Goal: Transaction & Acquisition: Book appointment/travel/reservation

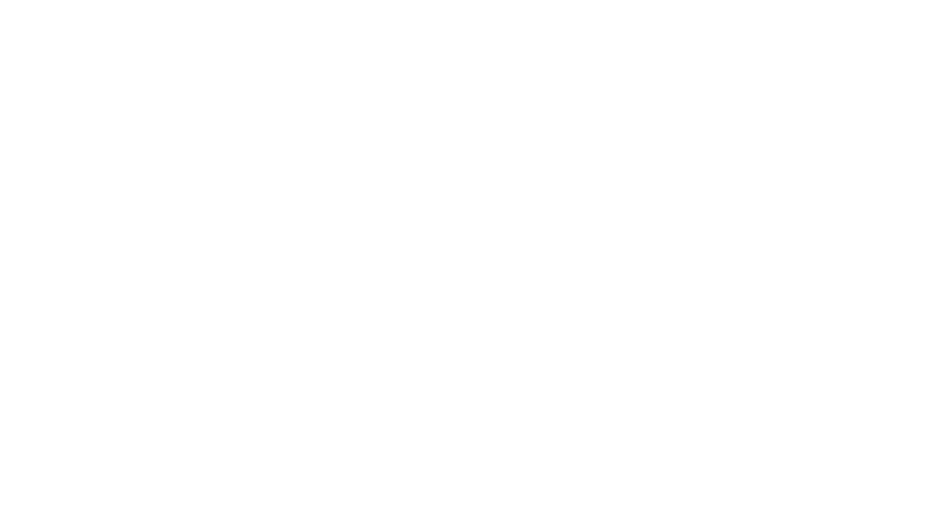
select select "**"
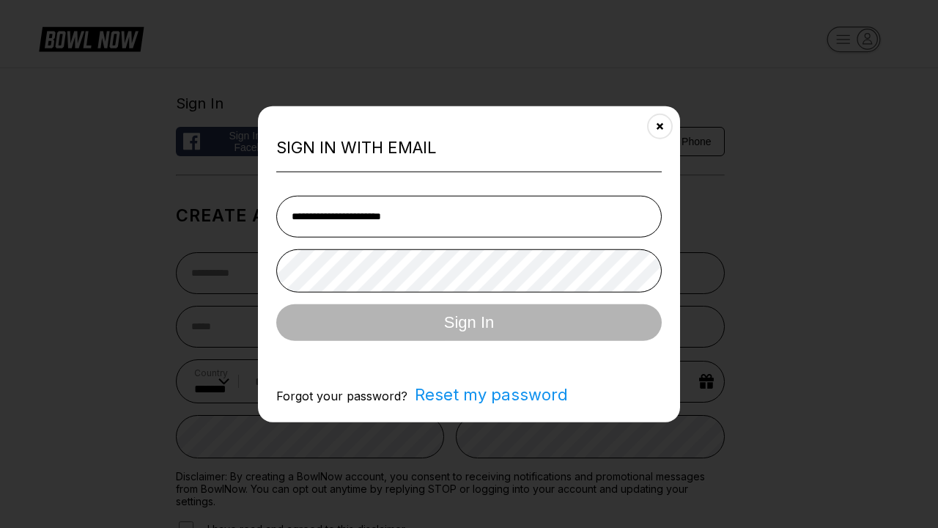
type input "**********"
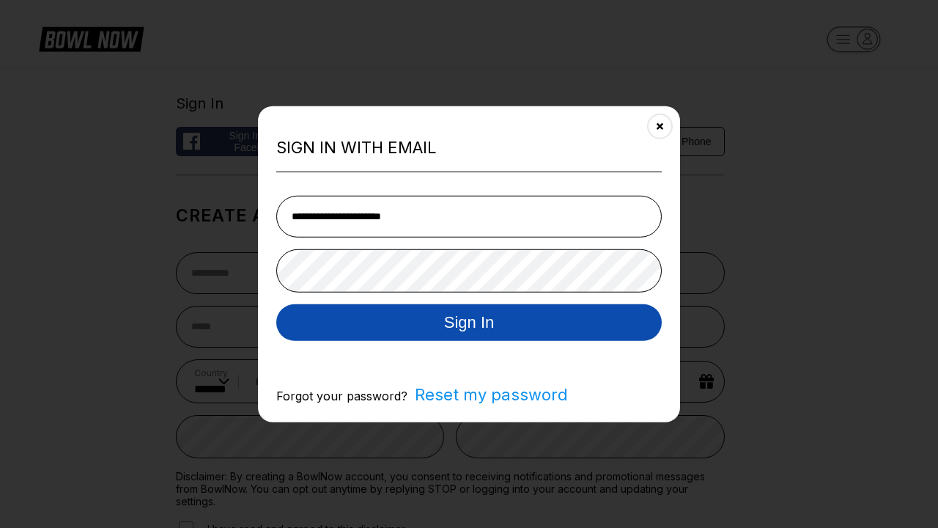
click at [469, 323] on button "Sign In" at bounding box center [469, 322] width 386 height 37
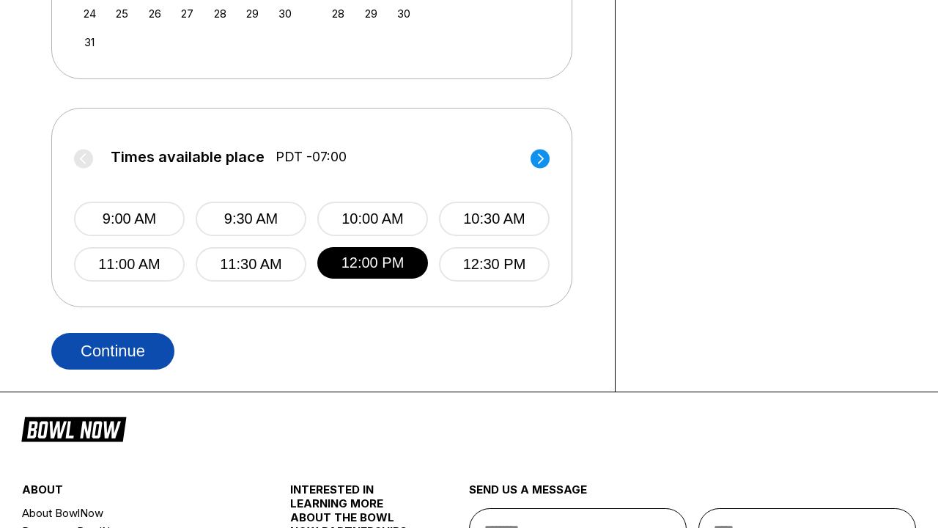
click at [113, 350] on button "Continue" at bounding box center [112, 351] width 123 height 37
